Goal: Information Seeking & Learning: Learn about a topic

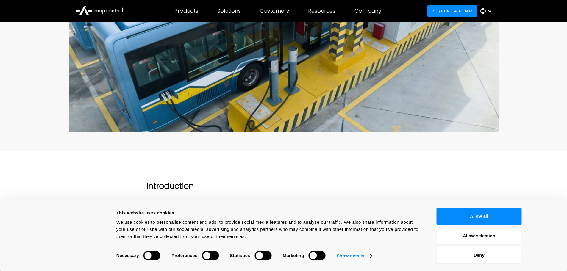
scroll to position [327, 0]
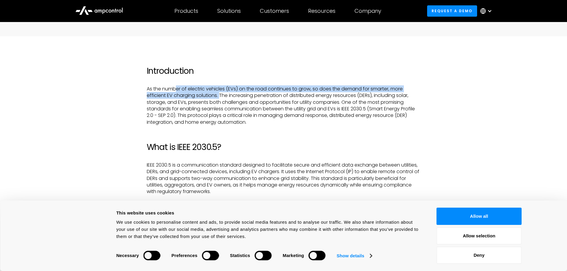
drag, startPoint x: 177, startPoint y: 89, endPoint x: 275, endPoint y: 132, distance: 106.4
click at [222, 96] on p "As the number of electric vehicles (EVs) on the road continues to grow, so does…" at bounding box center [284, 106] width 274 height 40
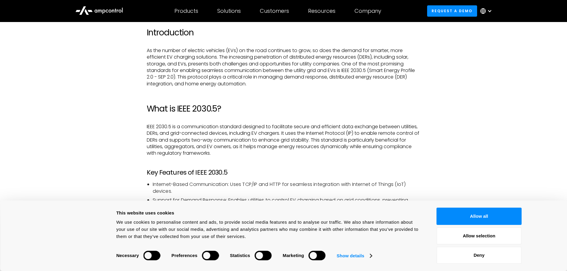
scroll to position [387, 0]
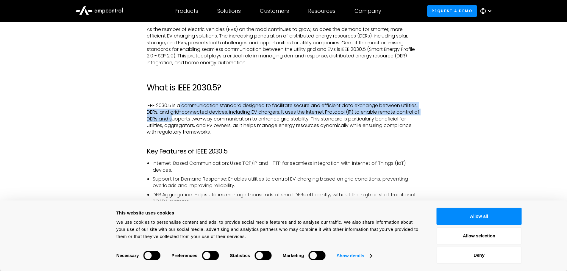
drag, startPoint x: 179, startPoint y: 108, endPoint x: 188, endPoint y: 129, distance: 23.5
click at [179, 119] on p "IEEE 2030.5 is a communication standard designed to facilitate secure and effic…" at bounding box center [284, 118] width 274 height 33
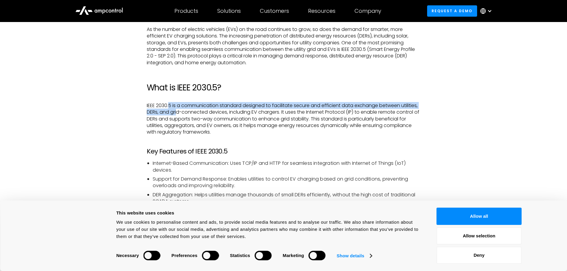
drag, startPoint x: 169, startPoint y: 108, endPoint x: 201, endPoint y: 127, distance: 37.6
click at [182, 118] on p "IEEE 2030.5 is a communication standard designed to facilitate secure and effic…" at bounding box center [284, 118] width 274 height 33
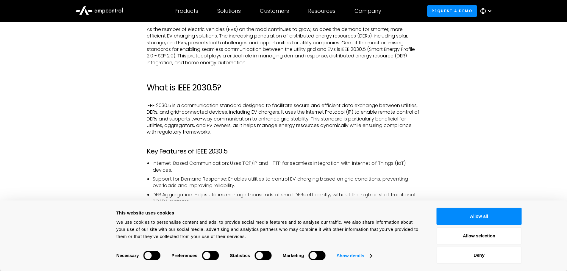
drag, startPoint x: 206, startPoint y: 129, endPoint x: 406, endPoint y: 0, distance: 237.8
click at [206, 129] on p "IEEE 2030.5 is a communication standard designed to facilitate secure and effic…" at bounding box center [284, 118] width 274 height 33
